Goal: Obtain resource: Download file/media

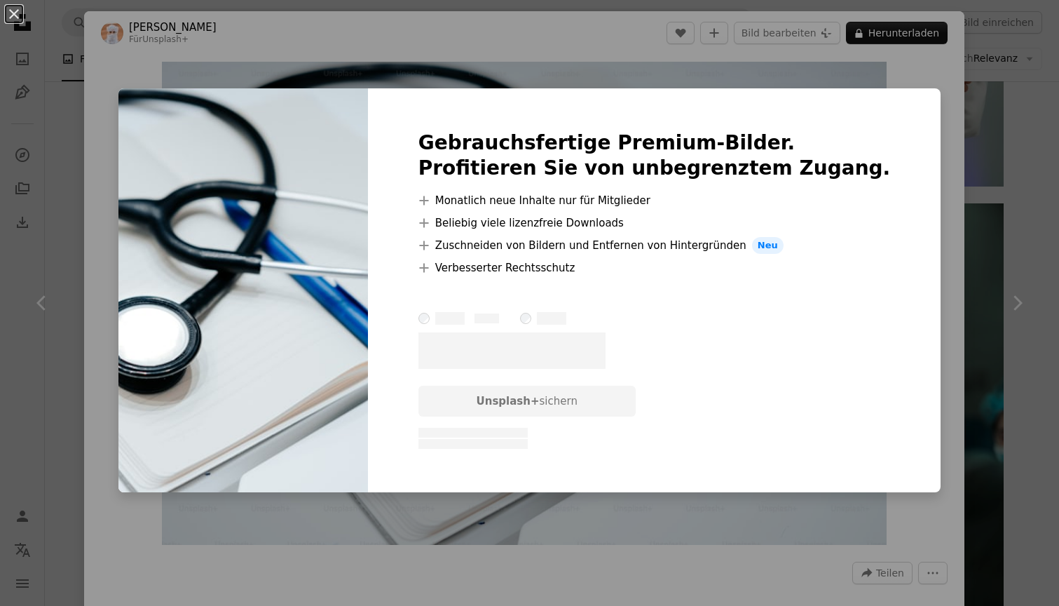
scroll to position [0, 378]
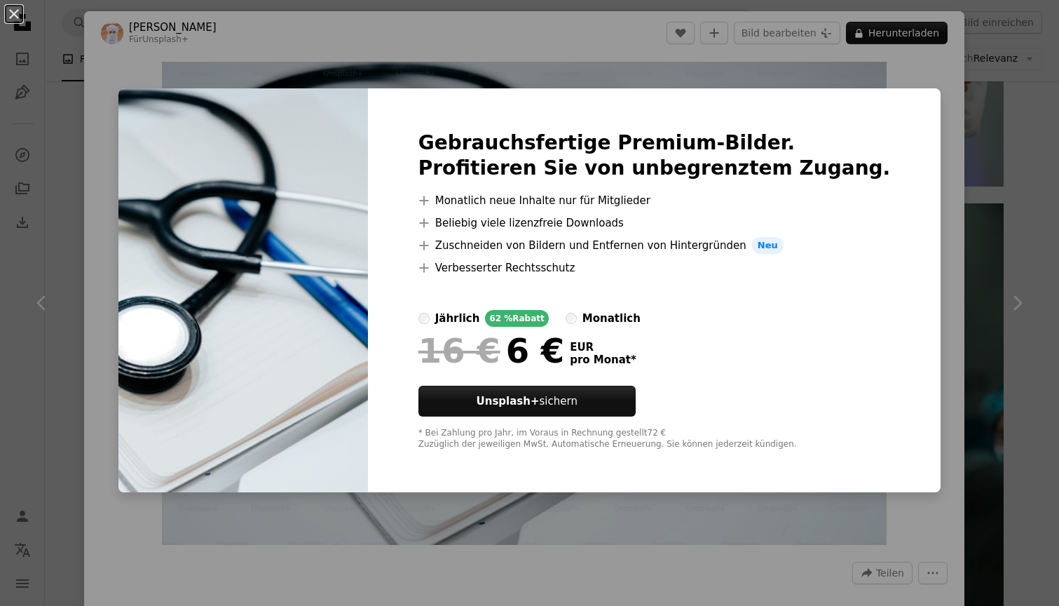
click at [994, 114] on div "An X shape Gebrauchsfertige Premium-Bilder. Profitieren Sie von unbegrenztem Zu…" at bounding box center [529, 303] width 1059 height 606
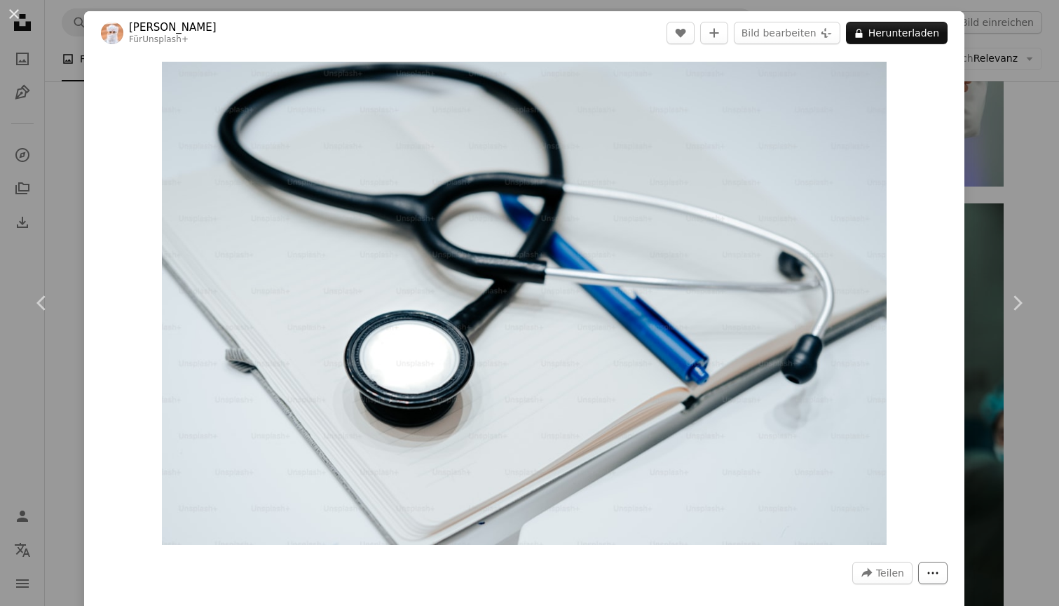
click at [935, 575] on button "More Actions" at bounding box center [932, 572] width 29 height 22
click at [939, 460] on dialog "An X shape Chevron left Chevron right Ahmed Für Unsplash+ A heart A plus sign B…" at bounding box center [529, 303] width 1059 height 606
click at [64, 148] on div "An X shape Chevron left Chevron right Ahmed Für Unsplash+ A heart A plus sign B…" at bounding box center [529, 303] width 1059 height 606
